Goal: Task Accomplishment & Management: Manage account settings

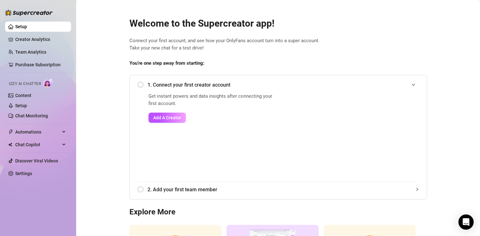
click at [140, 83] on div "1. Connect your first creator account" at bounding box center [278, 85] width 282 height 16
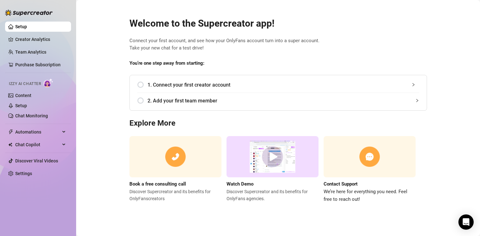
click at [144, 85] on div "1. Connect your first creator account" at bounding box center [278, 85] width 282 height 16
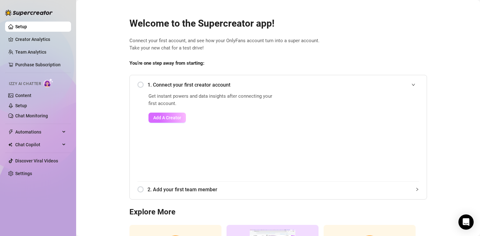
click at [157, 116] on span "Add A Creator" at bounding box center [167, 117] width 28 height 5
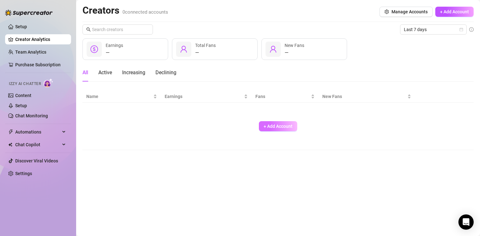
click at [266, 123] on button "+ Add Account" at bounding box center [278, 126] width 38 height 10
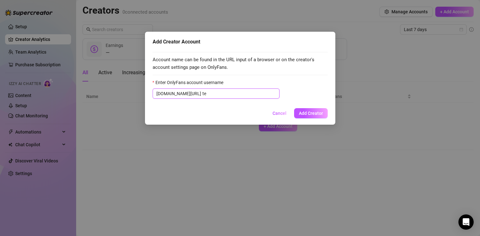
type input "t"
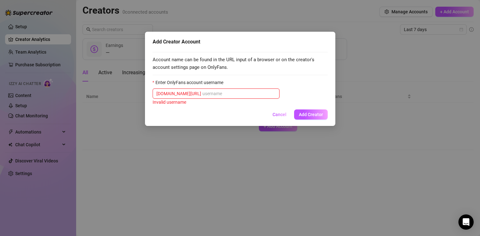
type input "t"
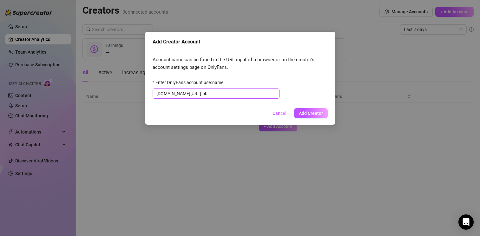
type input "b"
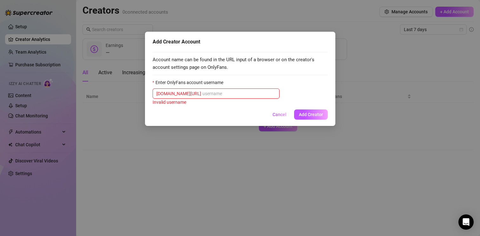
type input "t"
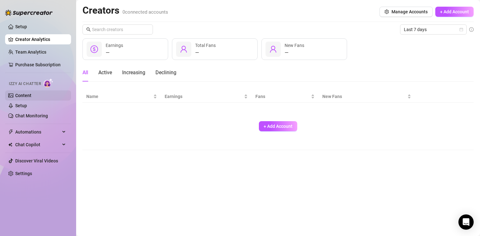
click at [31, 96] on link "Content" at bounding box center [23, 95] width 16 height 5
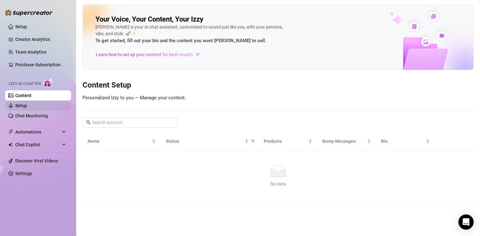
click at [27, 106] on link "Setup" at bounding box center [21, 105] width 12 height 5
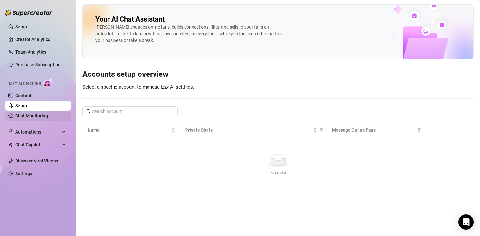
click at [48, 117] on link "Chat Monitoring" at bounding box center [31, 115] width 33 height 5
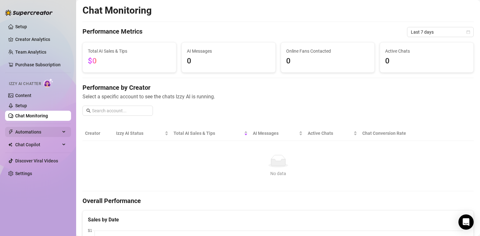
click at [58, 131] on span "Automations" at bounding box center [37, 132] width 45 height 10
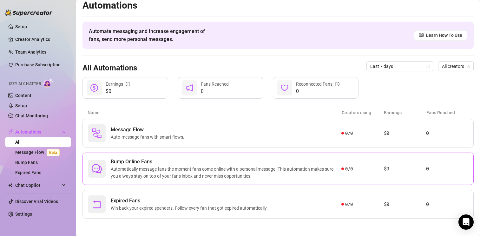
scroll to position [7, 0]
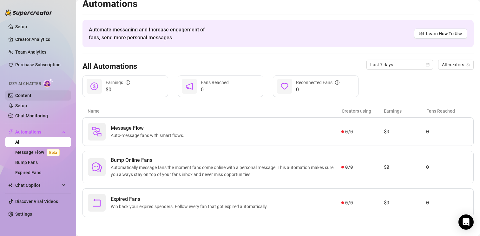
click at [29, 98] on link "Content" at bounding box center [23, 95] width 16 height 5
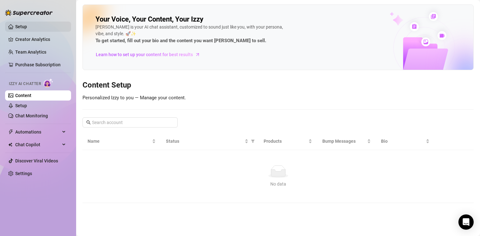
click at [27, 29] on link "Setup" at bounding box center [21, 26] width 12 height 5
